Goal: Information Seeking & Learning: Find specific fact

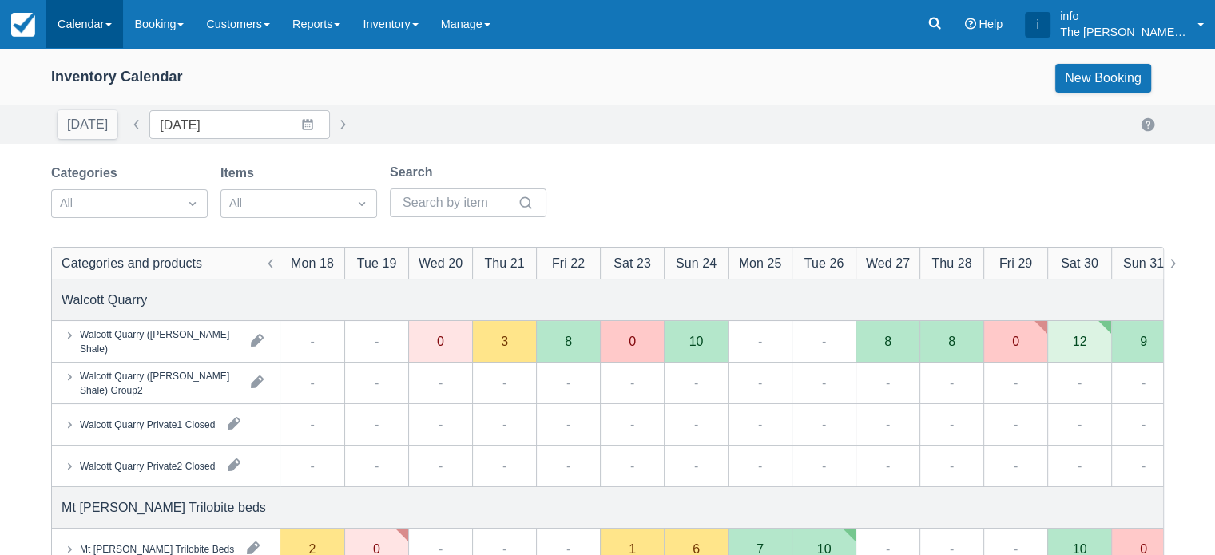
click at [109, 25] on span at bounding box center [108, 24] width 6 height 3
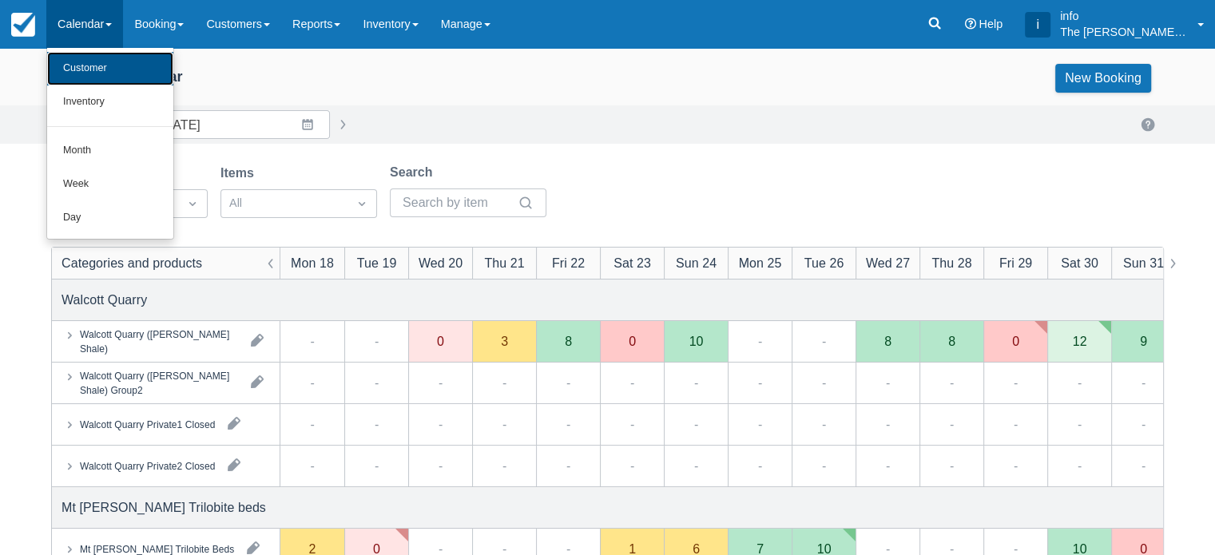
click at [101, 80] on link "Customer" at bounding box center [110, 69] width 126 height 34
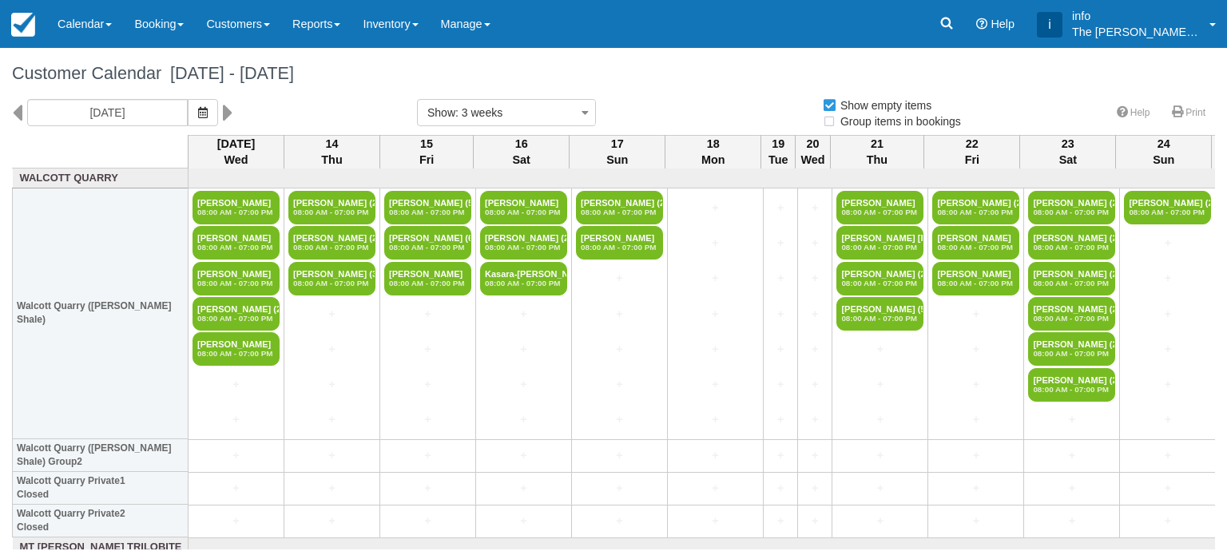
select select
click at [255, 29] on link "Customers" at bounding box center [238, 24] width 86 height 48
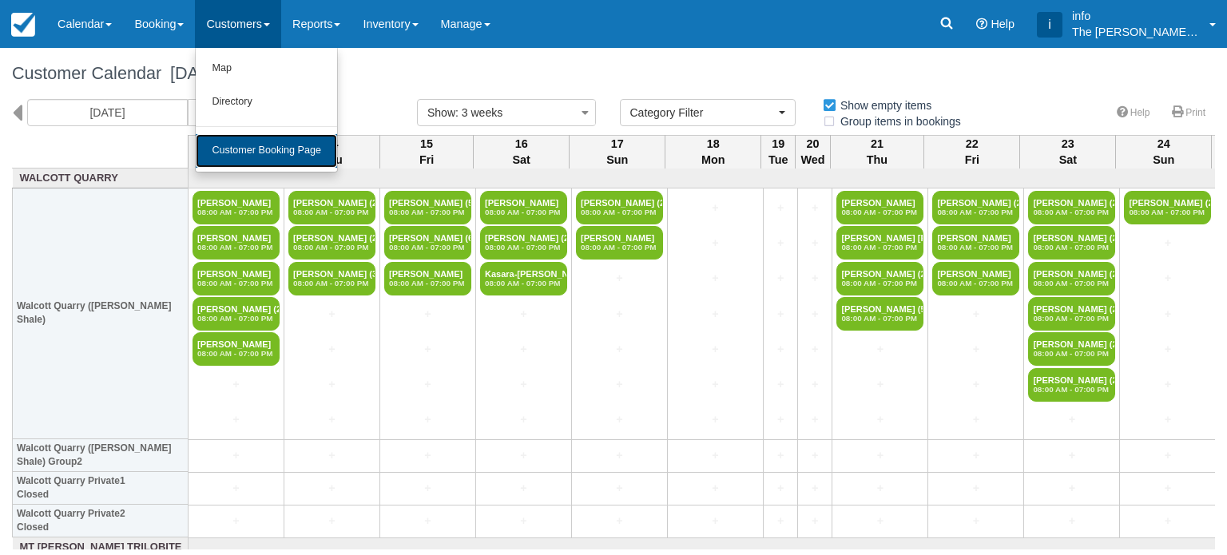
click at [272, 151] on link "Customer Booking Page" at bounding box center [266, 151] width 141 height 34
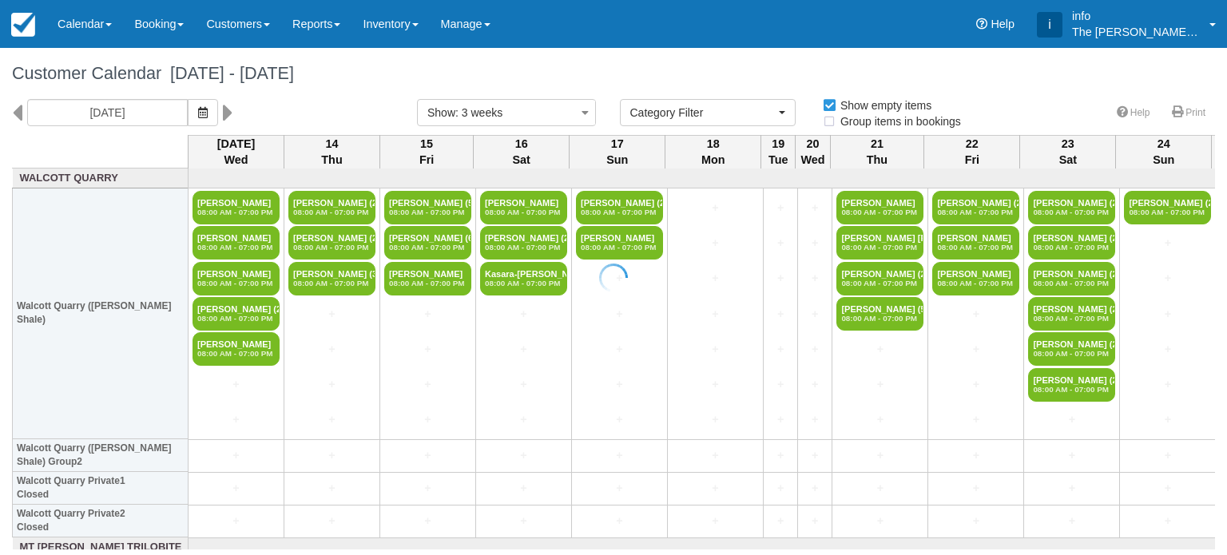
select select
click at [236, 26] on link "Customers" at bounding box center [238, 24] width 86 height 48
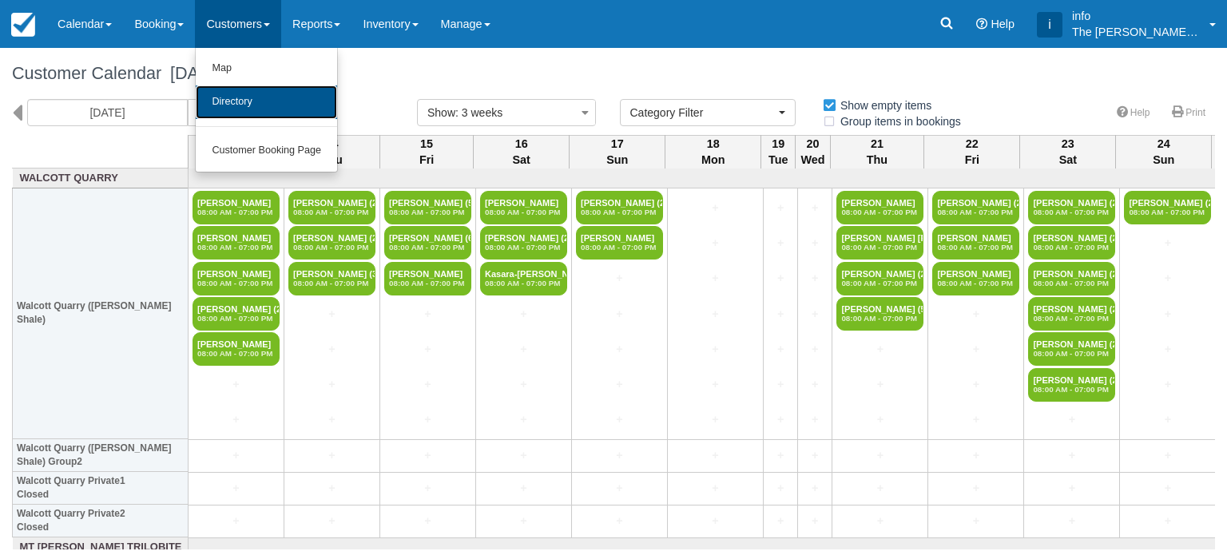
click at [248, 99] on link "Directory" at bounding box center [266, 102] width 141 height 34
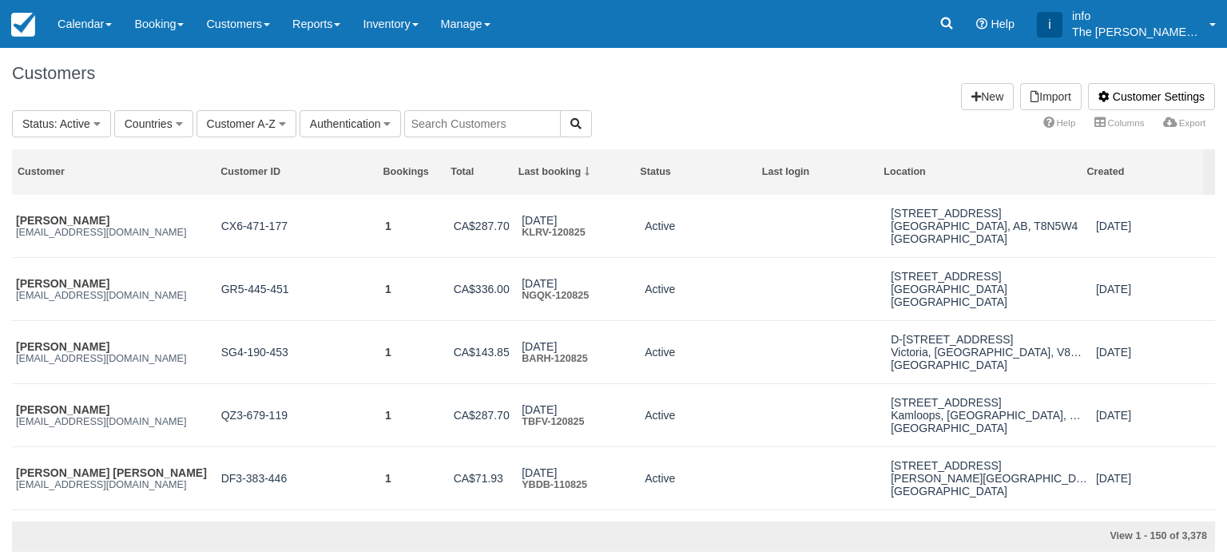
click at [426, 123] on input "text" at bounding box center [482, 123] width 157 height 27
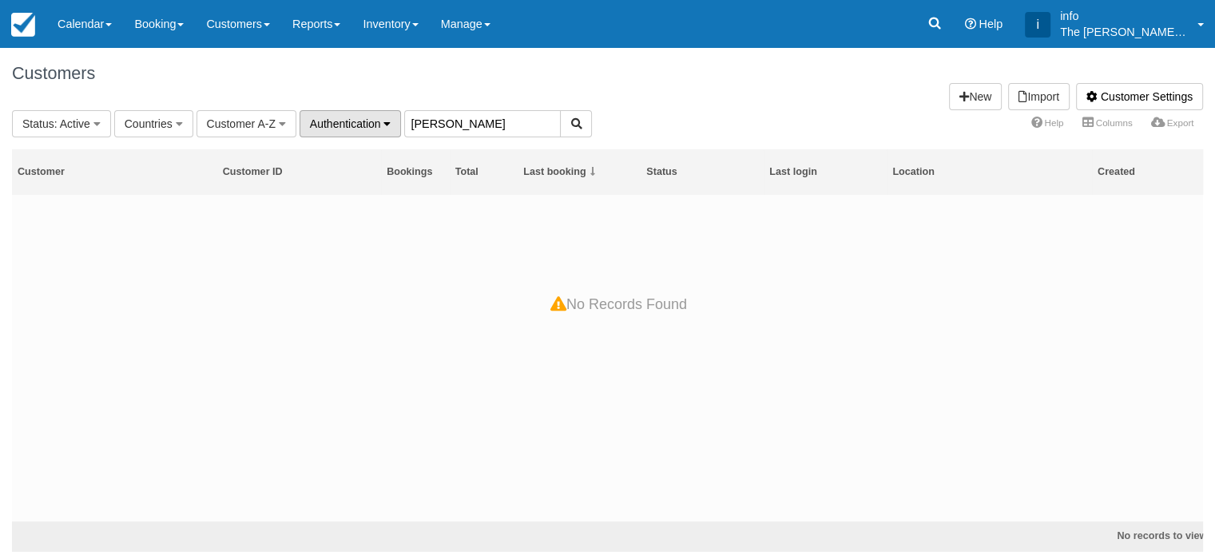
drag, startPoint x: 442, startPoint y: 119, endPoint x: 391, endPoint y: 116, distance: 50.4
click at [391, 116] on fieldset "Status : Active All Active Archived Blocked Countries All Canada (2,047) [GEOGR…" at bounding box center [302, 123] width 580 height 27
paste input "[EMAIL_ADDRESS][DOMAIN_NAME]"
type input "pebbles230692@gmail.com"
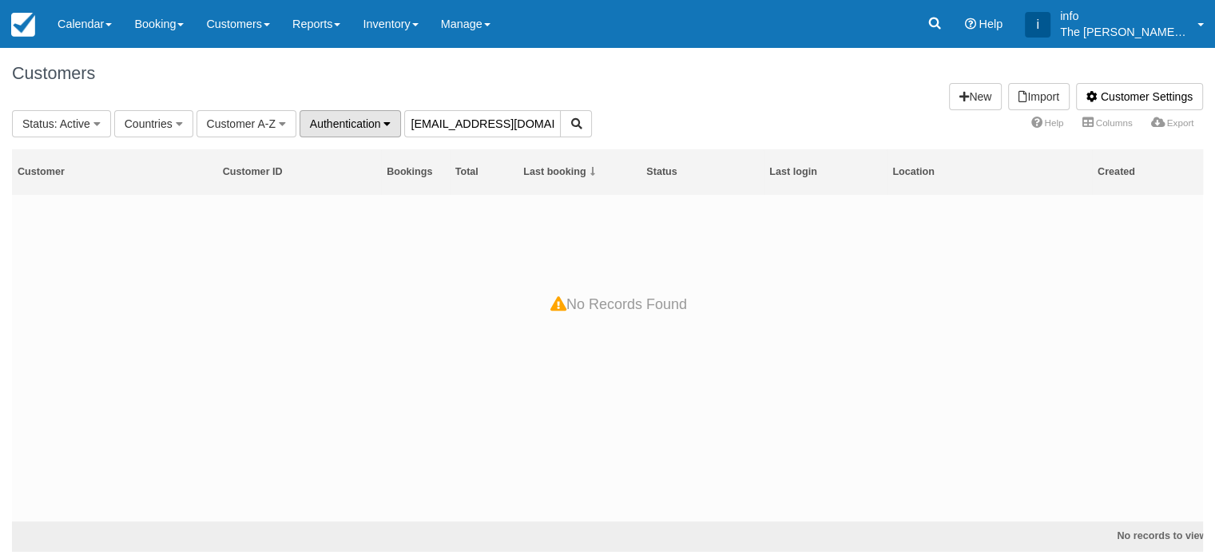
drag, startPoint x: 548, startPoint y: 123, endPoint x: 363, endPoint y: 116, distance: 185.4
click at [363, 116] on fieldset "Status : Active All Active Archived Blocked Countries All Canada (2,047) United…" at bounding box center [302, 123] width 580 height 27
paste input "amandafulton2@gmail.com"
type input "amandafulton2@gmail.com"
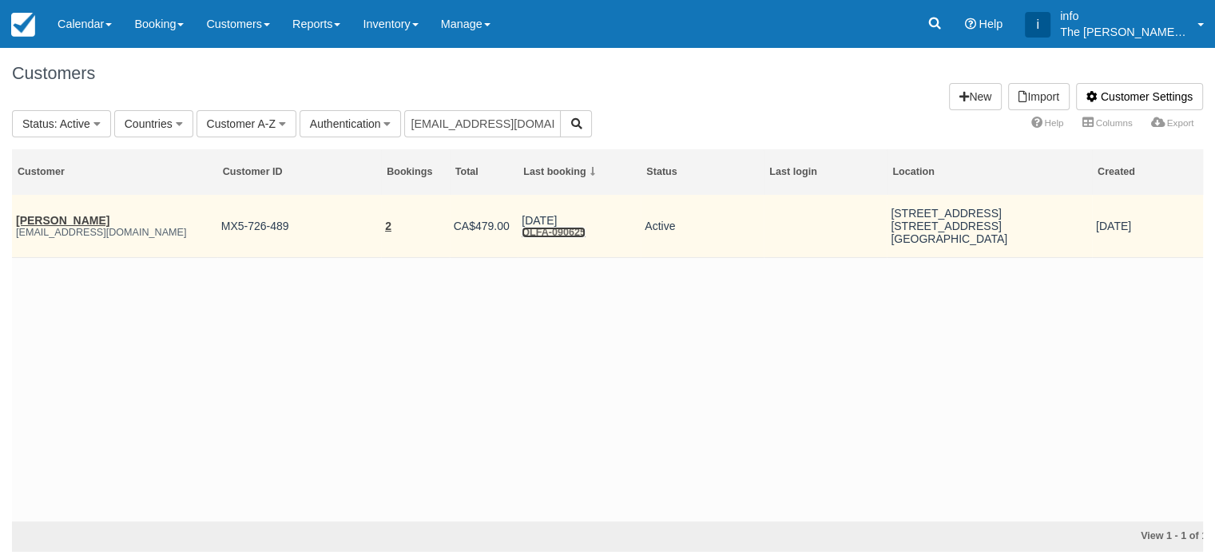
click at [577, 230] on link "QLFA-090625" at bounding box center [553, 232] width 64 height 11
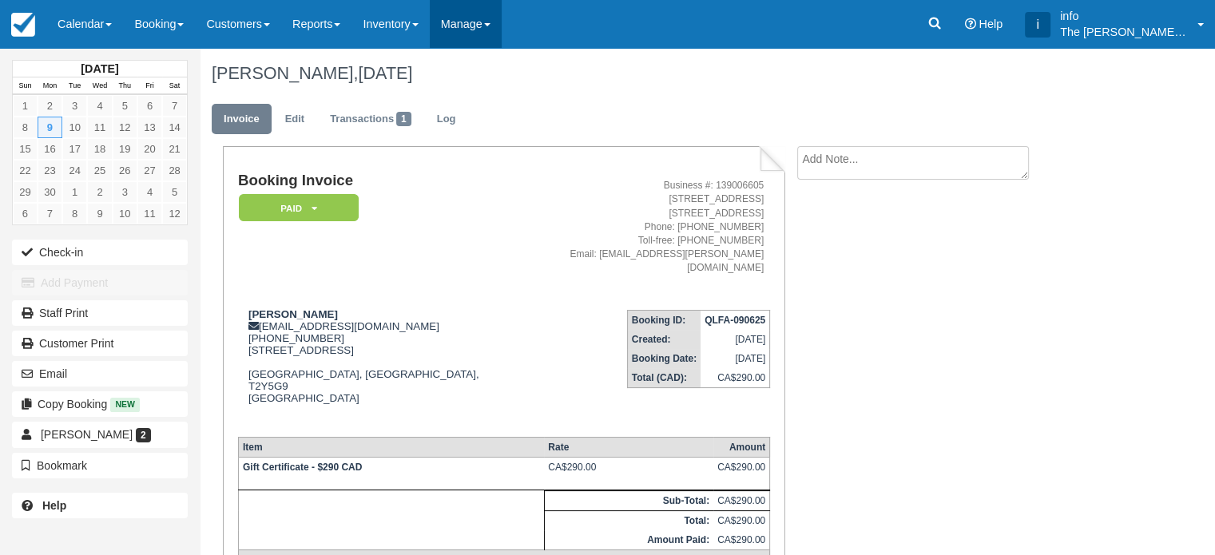
click at [478, 30] on link "Manage" at bounding box center [466, 24] width 72 height 48
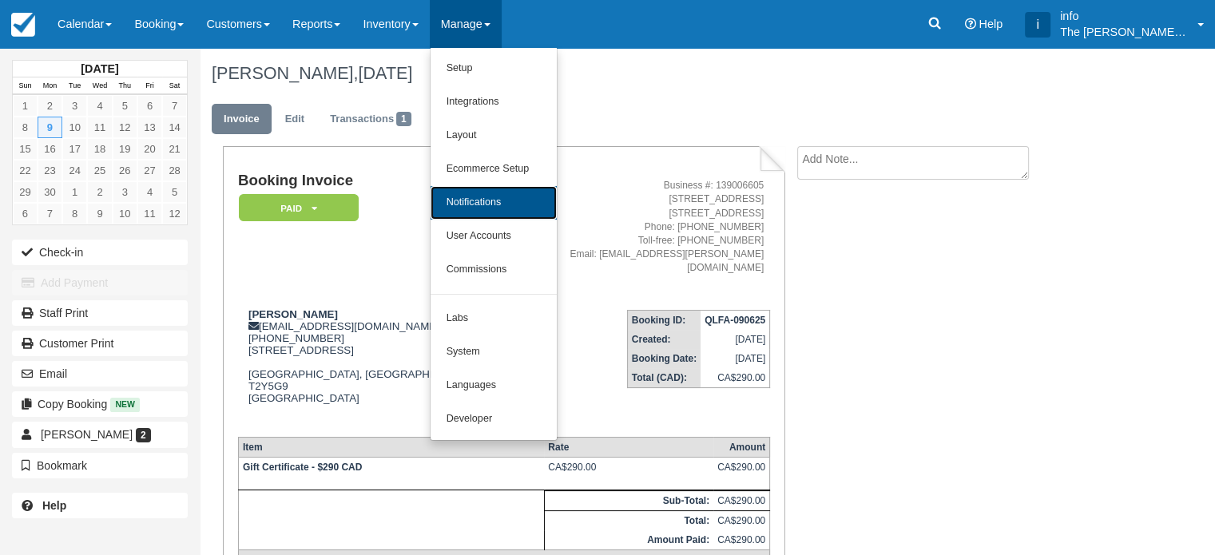
click at [511, 207] on link "Notifications" at bounding box center [493, 203] width 126 height 34
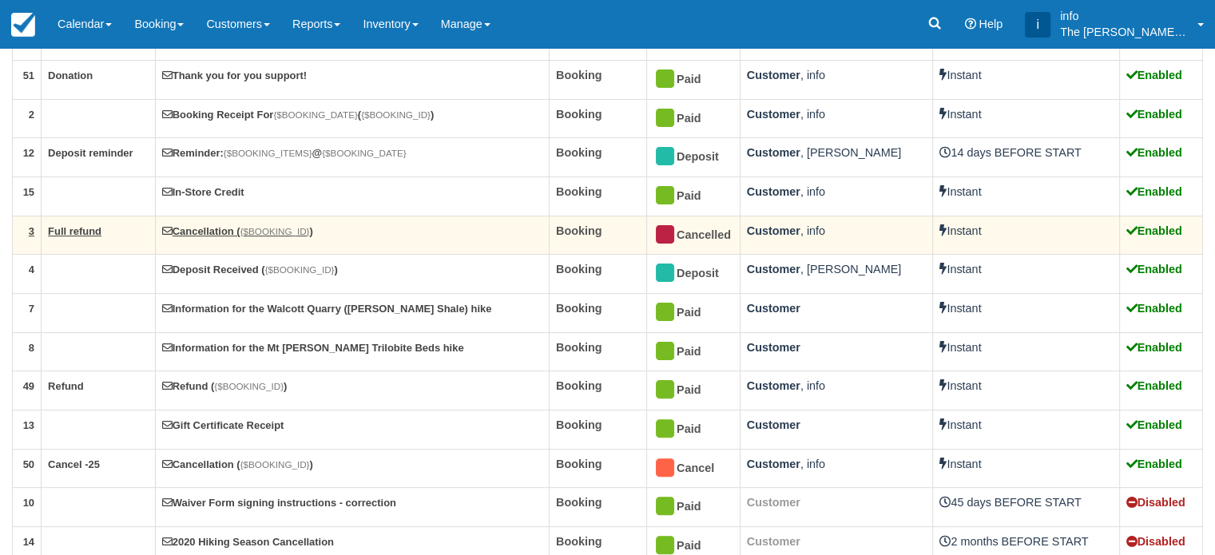
scroll to position [387, 0]
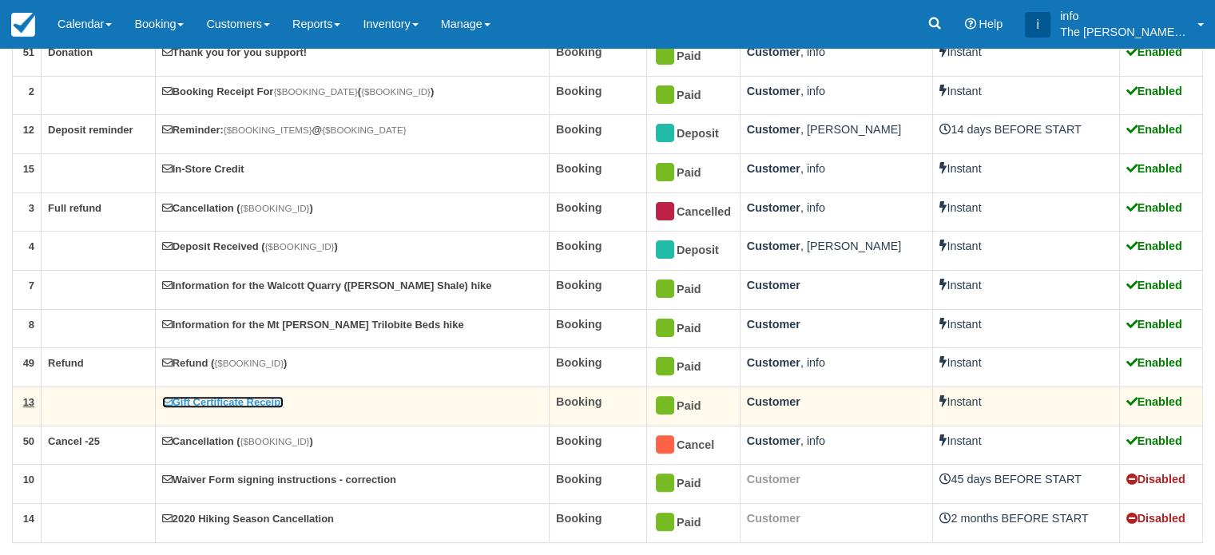
click at [212, 398] on link "Gift Certificate Receipt" at bounding box center [223, 402] width 122 height 12
